Goal: Task Accomplishment & Management: Manage account settings

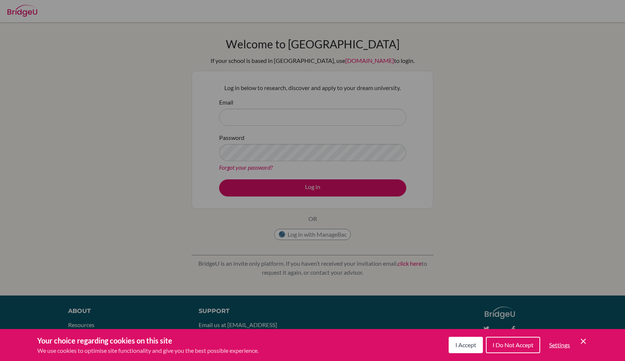
click at [585, 343] on icon "Cookie Control Close Icon" at bounding box center [583, 341] width 9 height 9
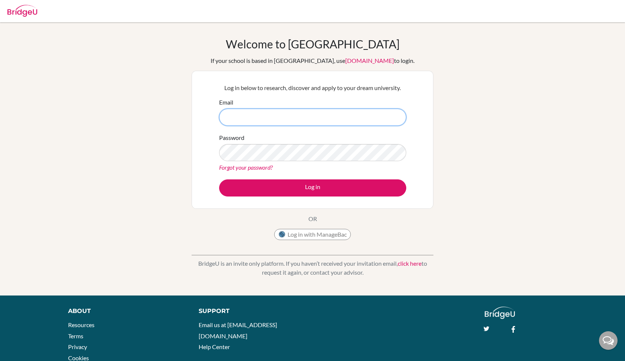
click at [296, 113] on input "Email" at bounding box center [312, 117] width 187 height 17
click at [332, 233] on button "Log in with ManageBac" at bounding box center [312, 234] width 77 height 11
click at [288, 121] on input "Email" at bounding box center [312, 117] width 187 height 17
type input "d"
click at [316, 123] on input "Email" at bounding box center [312, 117] width 187 height 17
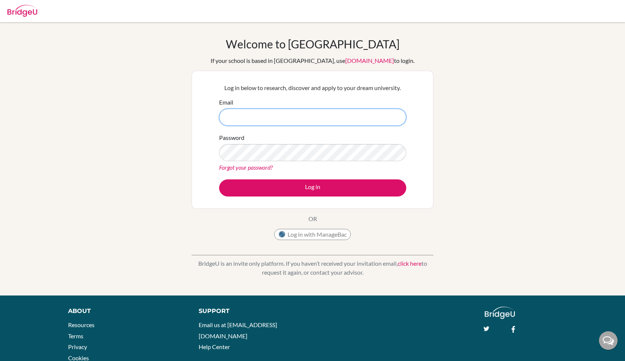
paste input "[EMAIL_ADDRESS][DOMAIN_NAME]"
type input "[EMAIL_ADDRESS][DOMAIN_NAME]"
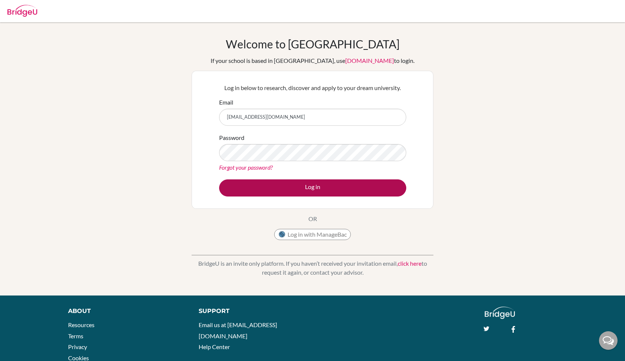
click at [308, 183] on button "Log in" at bounding box center [312, 187] width 187 height 17
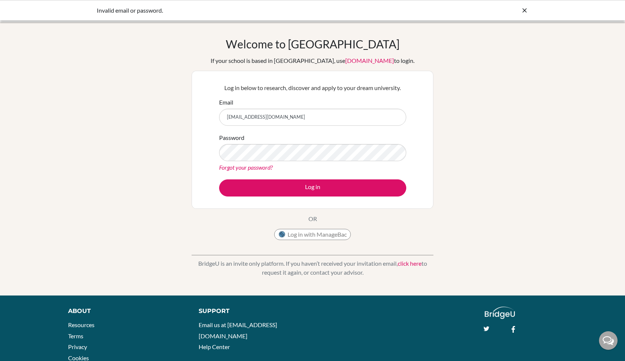
click at [438, 141] on div "Welcome to [GEOGRAPHIC_DATA] If your school is based in [GEOGRAPHIC_DATA], use …" at bounding box center [312, 158] width 625 height 243
